Goal: Submit feedback/report problem: Submit feedback/report problem

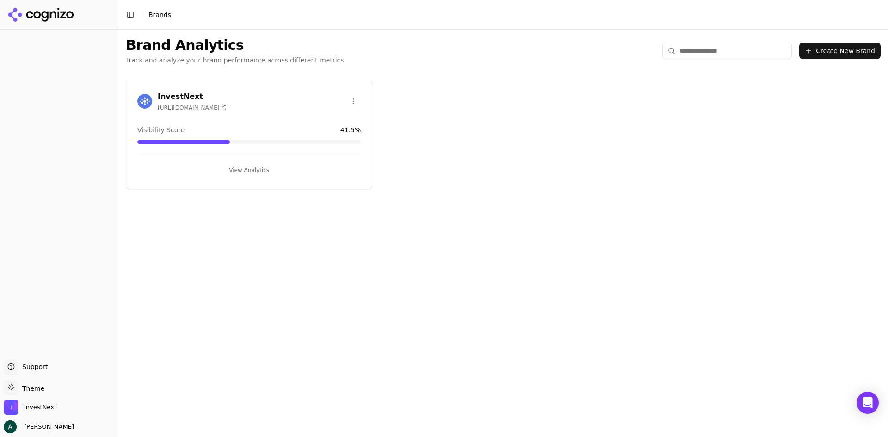
click at [255, 175] on button "View Analytics" at bounding box center [249, 170] width 224 height 15
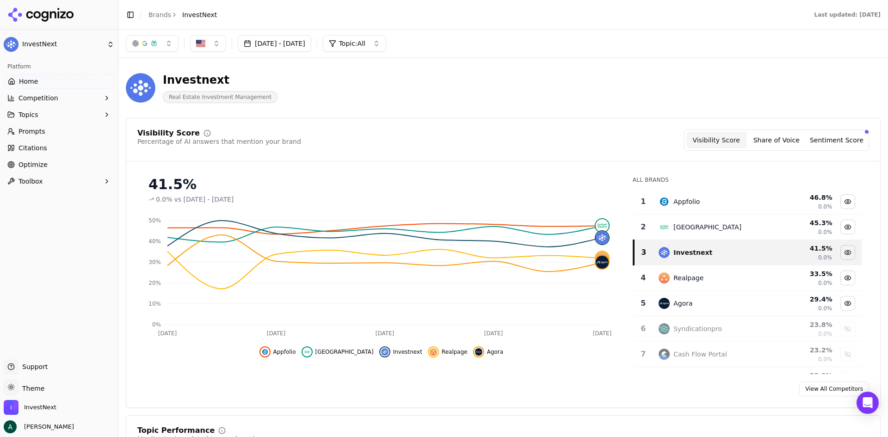
click at [159, 44] on button "button" at bounding box center [152, 43] width 53 height 17
click at [169, 104] on span "Google AI Overviews" at bounding box center [152, 99] width 58 height 19
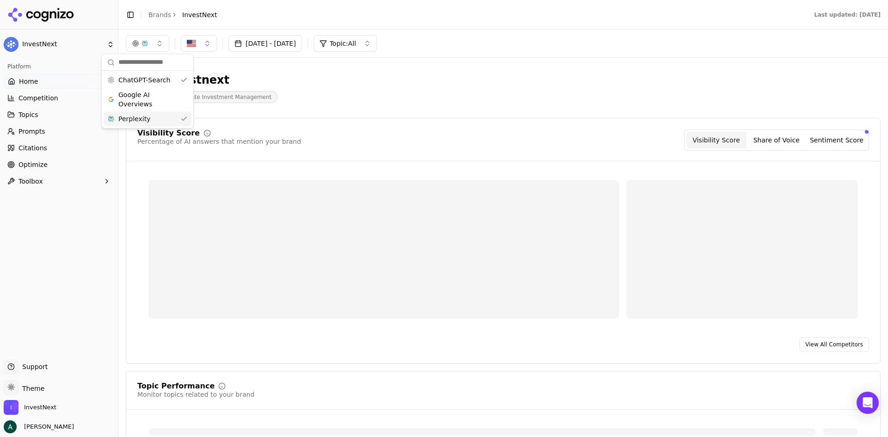
click at [167, 116] on div "Perplexity" at bounding box center [148, 119] width 88 height 15
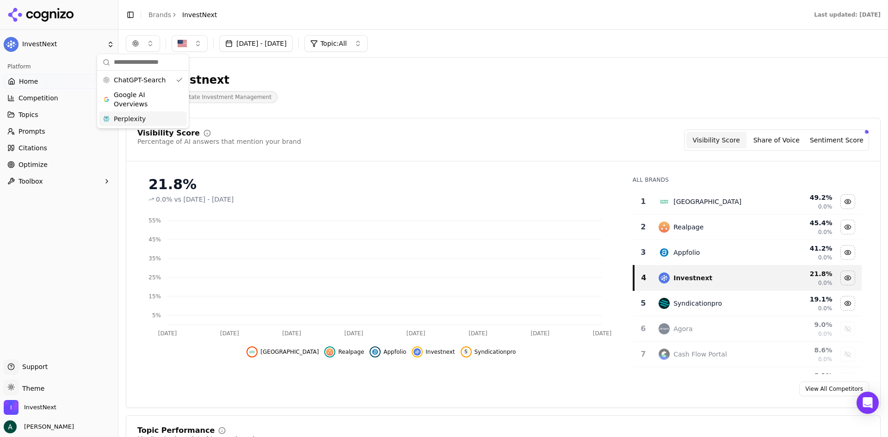
drag, startPoint x: 344, startPoint y: 114, endPoint x: 418, endPoint y: 123, distance: 75.0
click at [418, 123] on div "Visibility Score Percentage of AI answers that mention your brand Visibility Sc…" at bounding box center [503, 263] width 755 height 290
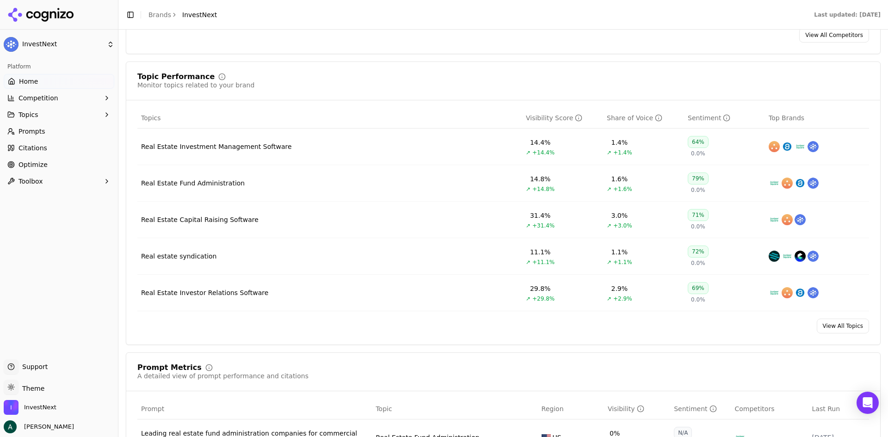
scroll to position [370, 0]
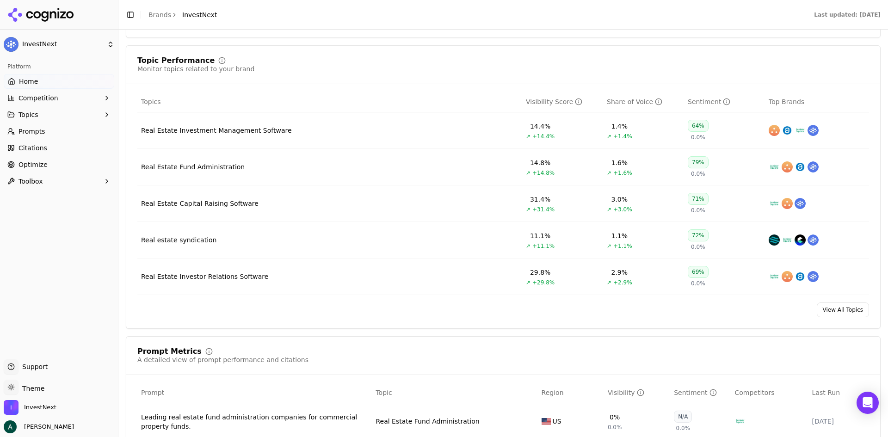
click at [273, 137] on td "Real Estate Investment Management Software" at bounding box center [329, 130] width 385 height 37
click at [264, 135] on div "Real Estate Investment Management Software" at bounding box center [216, 130] width 151 height 9
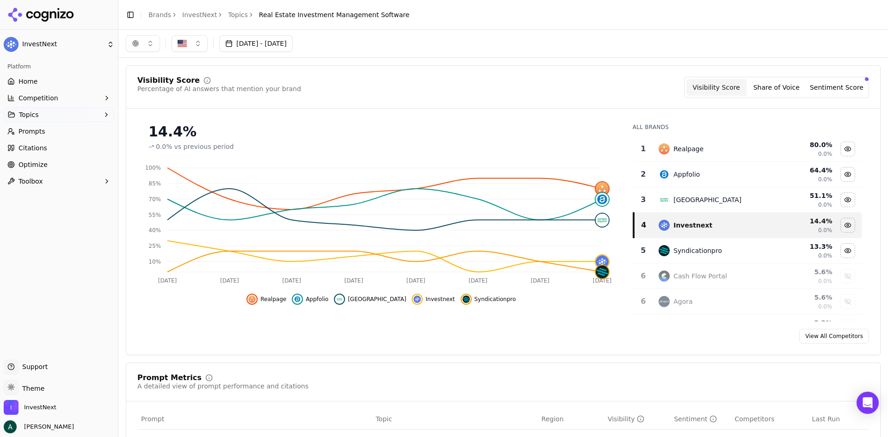
click at [71, 115] on button "Topics" at bounding box center [59, 114] width 111 height 15
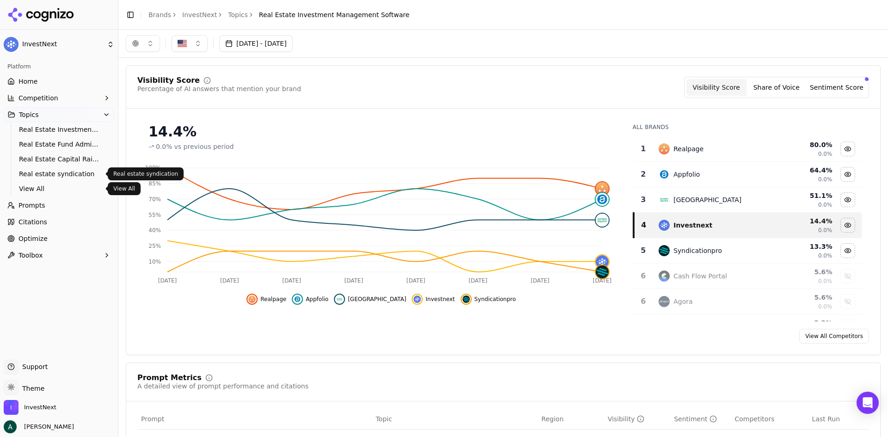
click at [39, 188] on span "View All" at bounding box center [59, 188] width 81 height 9
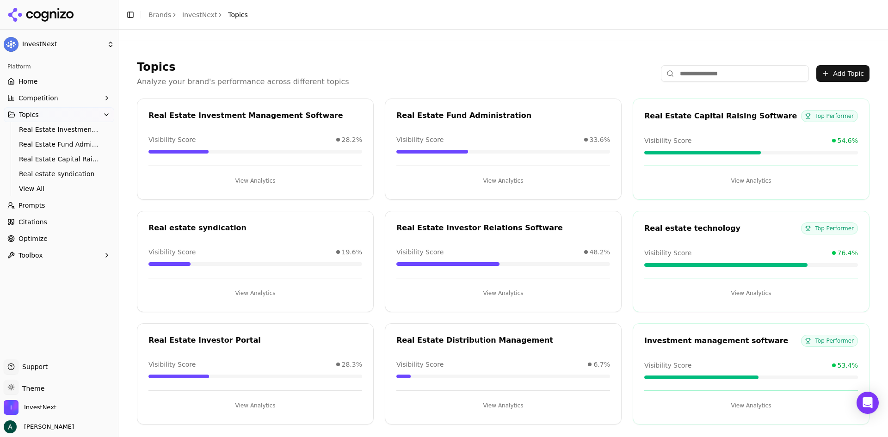
click at [832, 74] on button "Add Topic" at bounding box center [843, 73] width 53 height 17
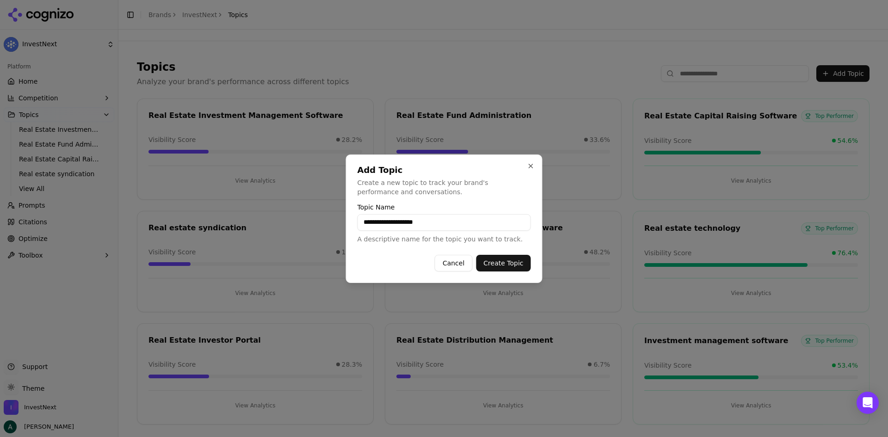
type input "**********"
click at [497, 262] on button "Create Topic" at bounding box center [503, 263] width 55 height 17
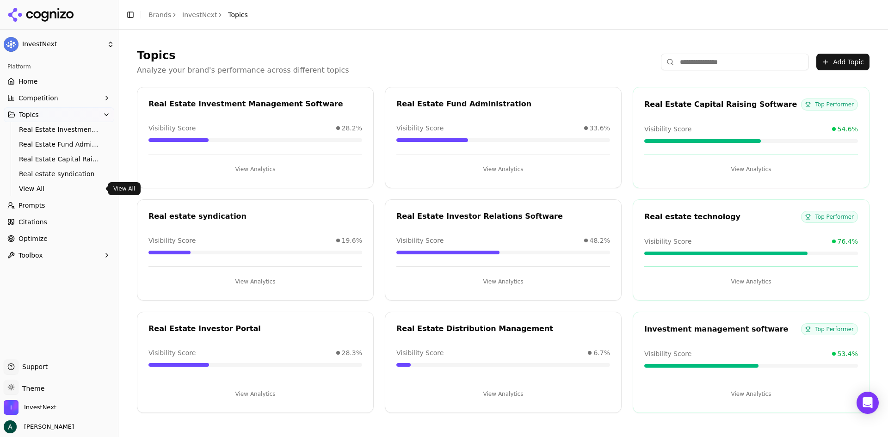
click at [46, 206] on link "Prompts" at bounding box center [59, 205] width 111 height 15
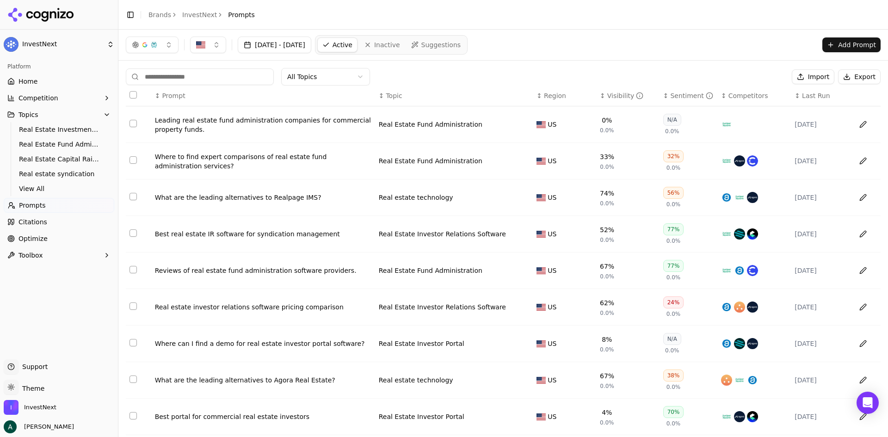
click at [229, 81] on input at bounding box center [200, 76] width 148 height 17
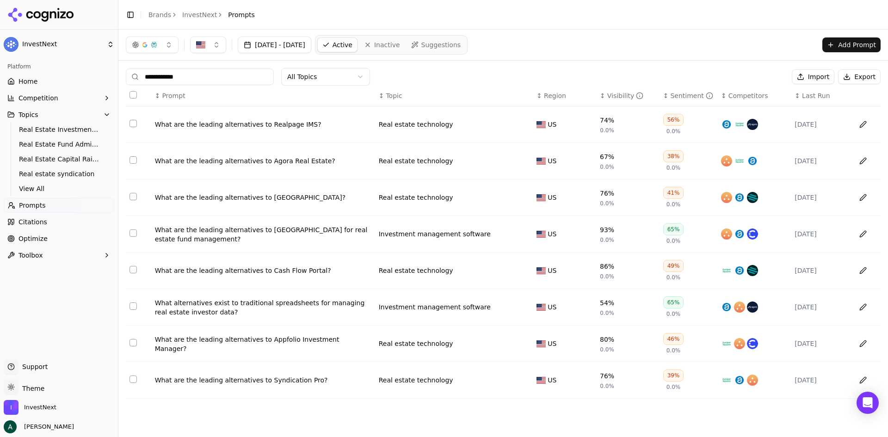
type input "**********"
click at [133, 95] on button "Select all rows" at bounding box center [133, 94] width 7 height 7
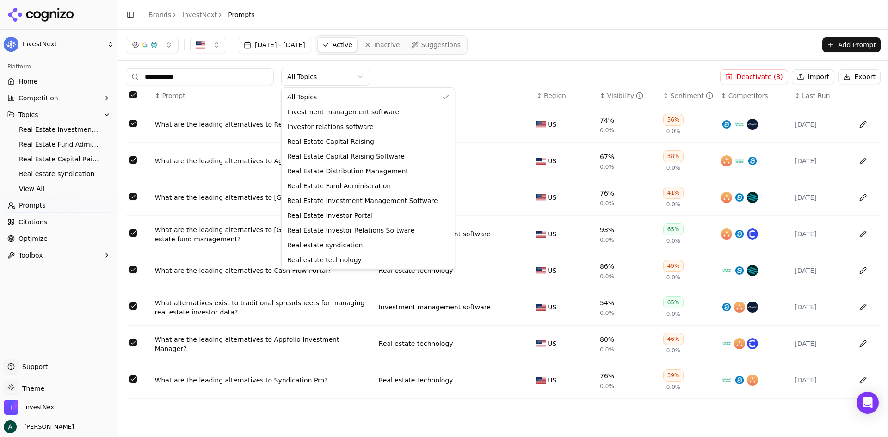
click at [334, 81] on html "**********" at bounding box center [444, 218] width 888 height 437
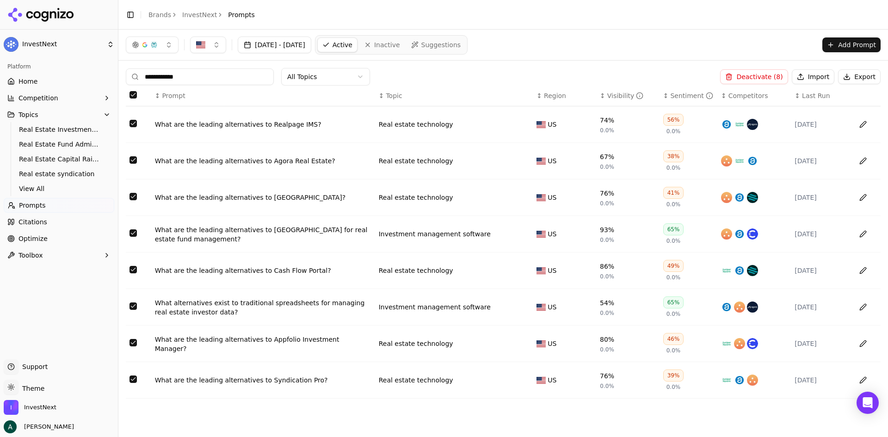
click at [864, 128] on html "**********" at bounding box center [444, 218] width 888 height 437
click at [862, 126] on button "Data table" at bounding box center [863, 124] width 15 height 15
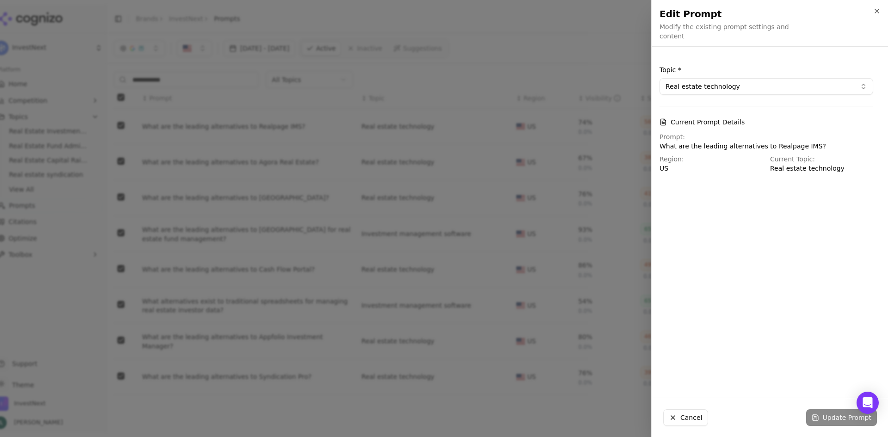
click at [744, 84] on button "Real estate technology" at bounding box center [767, 86] width 214 height 17
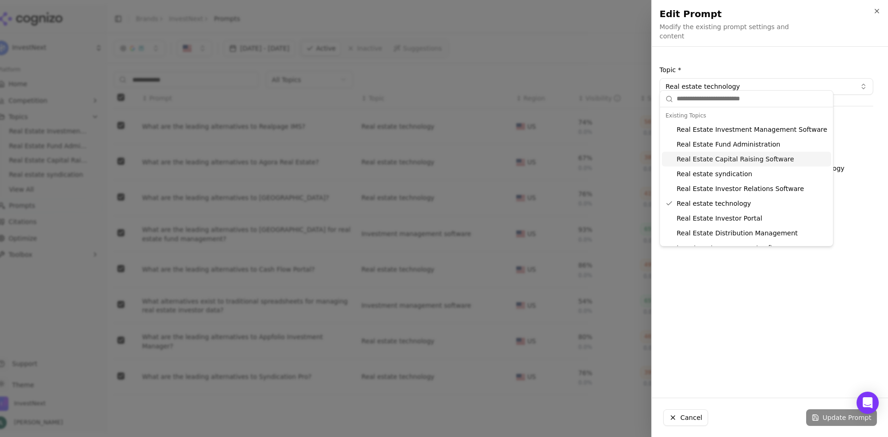
click at [860, 132] on div "Prompt: What are the leading alternatives to Realpage IMS?" at bounding box center [767, 141] width 214 height 19
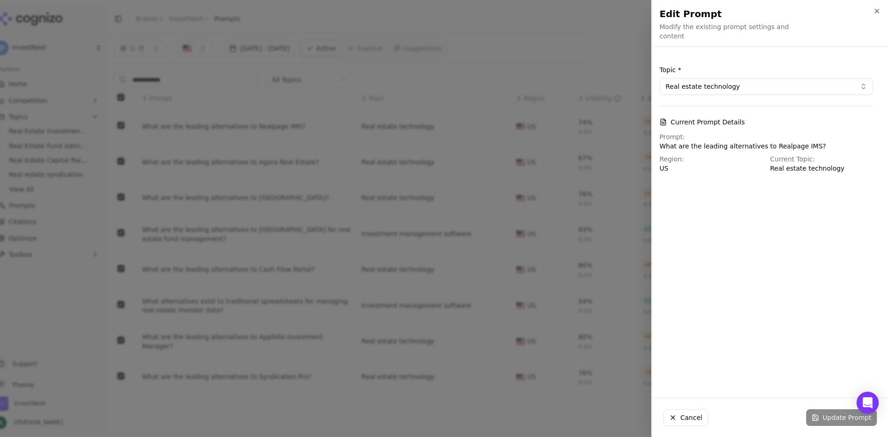
click at [681, 414] on button "Cancel" at bounding box center [686, 418] width 45 height 17
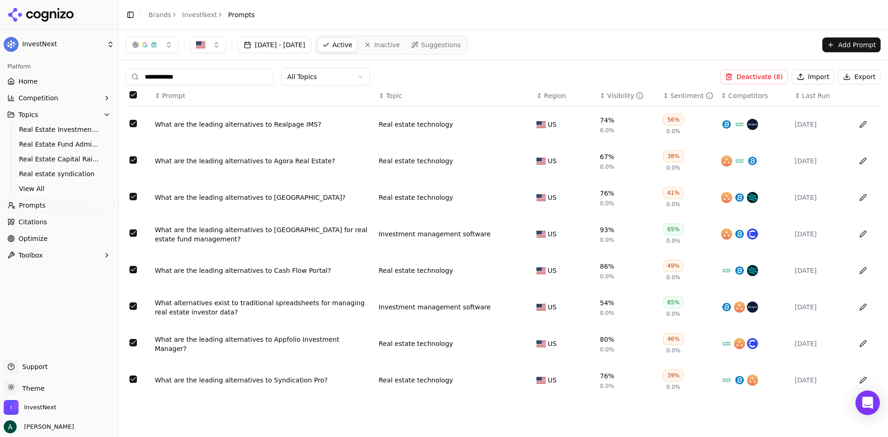
click at [863, 402] on icon "Open Intercom Messenger" at bounding box center [868, 403] width 12 height 12
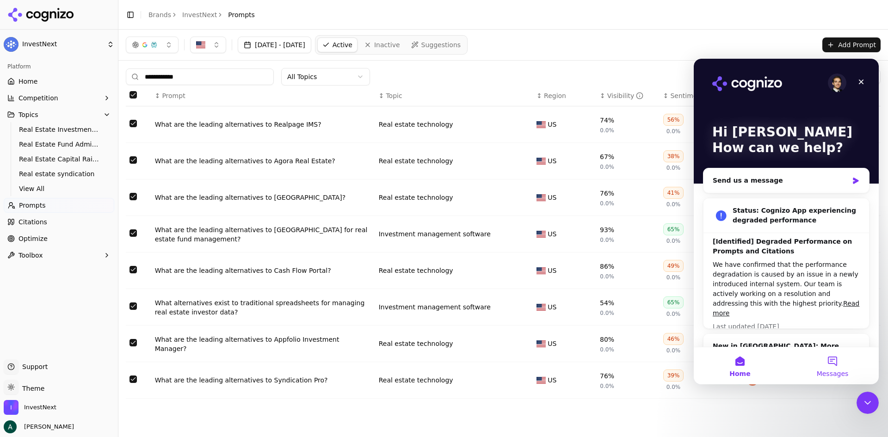
click at [835, 367] on button "Messages" at bounding box center [833, 366] width 93 height 37
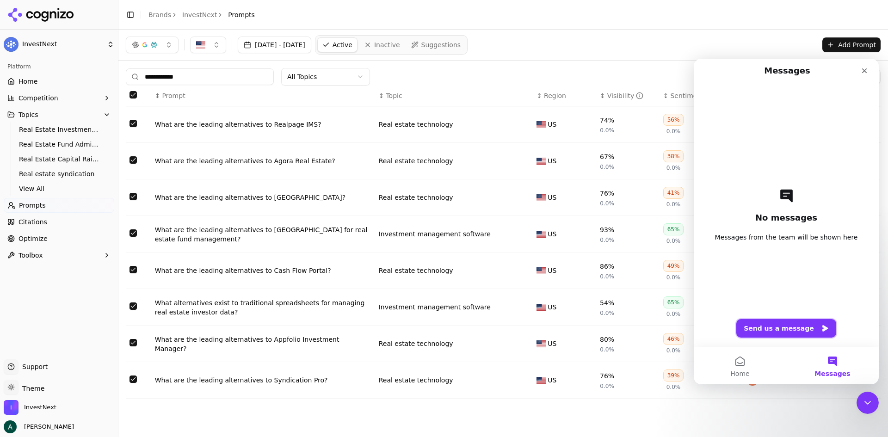
click at [779, 328] on button "Send us a message" at bounding box center [787, 328] width 100 height 19
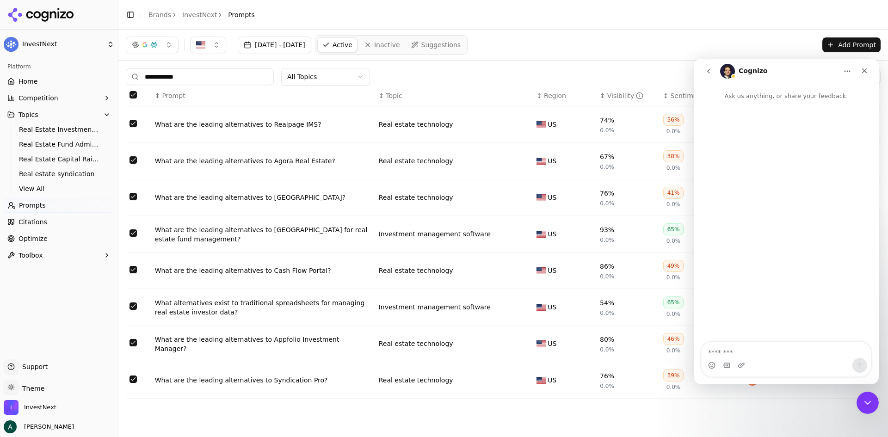
click at [744, 346] on textarea "Message…" at bounding box center [786, 350] width 169 height 16
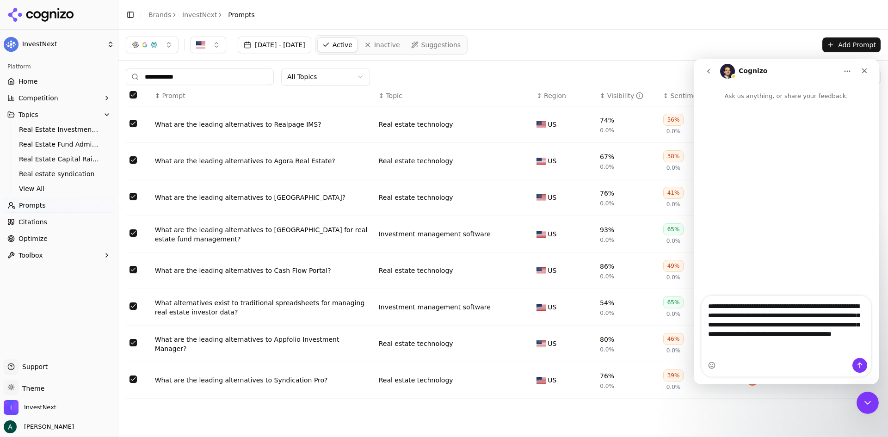
type textarea "**********"
click at [864, 368] on button "Send a message…" at bounding box center [860, 365] width 15 height 15
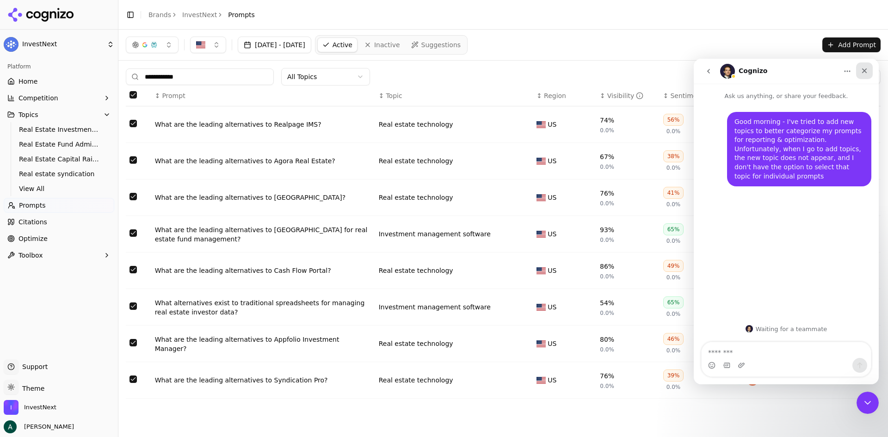
click at [868, 68] on icon "Close" at bounding box center [864, 70] width 7 height 7
